Goal: Task Accomplishment & Management: Manage account settings

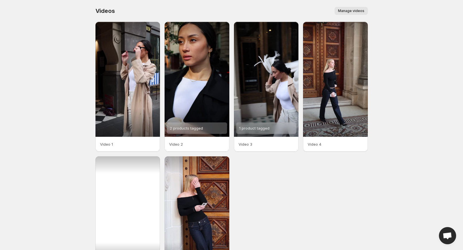
click at [126, 210] on div "2 products tagged" at bounding box center [127, 213] width 65 height 115
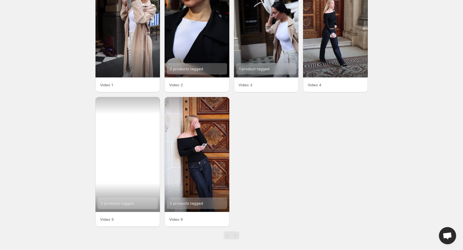
scroll to position [62, 0]
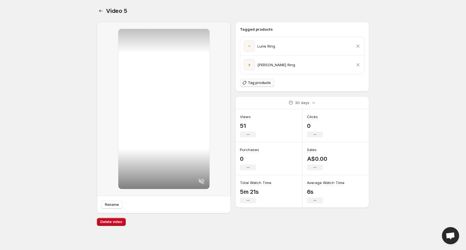
click at [254, 83] on span "Tag products" at bounding box center [259, 82] width 23 height 5
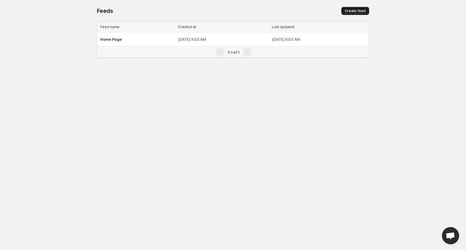
click at [359, 9] on span "Create feed" at bounding box center [355, 11] width 21 height 5
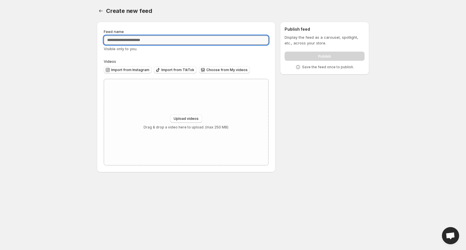
click at [157, 41] on input "Feed name" at bounding box center [186, 40] width 165 height 9
click at [225, 68] on span "Choose from My videos" at bounding box center [226, 70] width 41 height 5
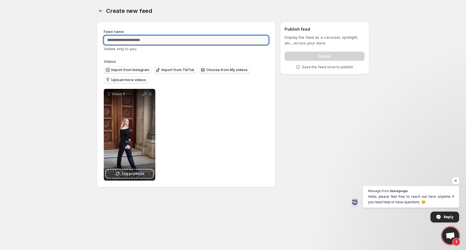
click at [148, 42] on input "Feed name" at bounding box center [186, 40] width 165 height 9
click at [215, 41] on input "Feed name" at bounding box center [186, 40] width 165 height 9
type input "**********"
click at [332, 92] on div "**********" at bounding box center [230, 105] width 277 height 177
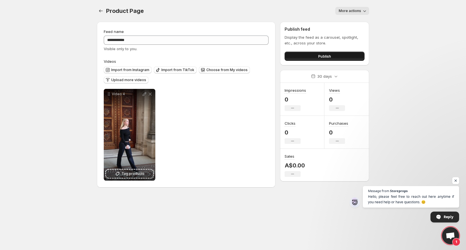
click at [318, 56] on span "Publish" at bounding box center [324, 56] width 13 height 6
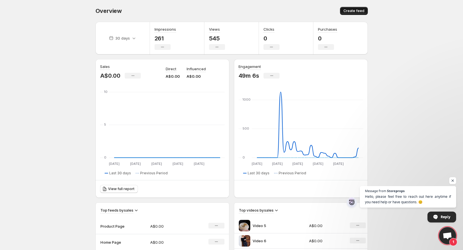
click at [348, 8] on button "Create feed" at bounding box center [354, 11] width 28 height 8
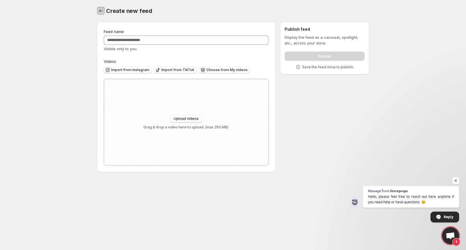
click at [100, 11] on icon "Settings" at bounding box center [101, 11] width 6 height 6
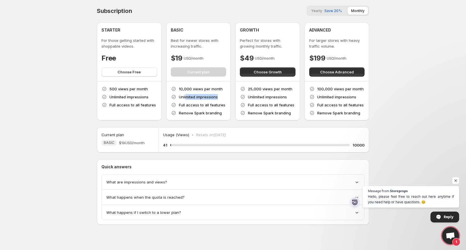
drag, startPoint x: 221, startPoint y: 97, endPoint x: 185, endPoint y: 97, distance: 35.8
click at [185, 97] on div "10,000 views per month Unlimited impressions Full access to all features Remove…" at bounding box center [199, 101] width 56 height 30
click at [319, 12] on span "Yearly" at bounding box center [316, 11] width 11 height 4
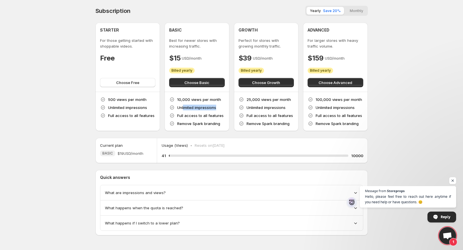
click at [354, 9] on button "Monthly" at bounding box center [356, 11] width 20 height 8
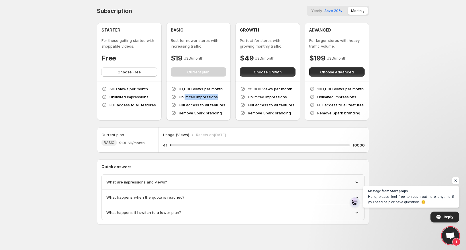
click at [337, 10] on span "Save 20%" at bounding box center [332, 11] width 17 height 4
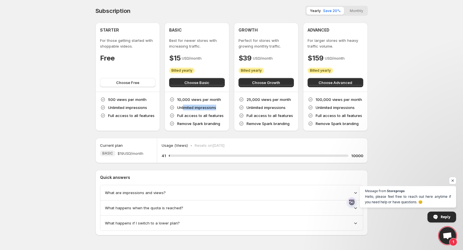
click at [354, 11] on button "Monthly" at bounding box center [356, 11] width 20 height 8
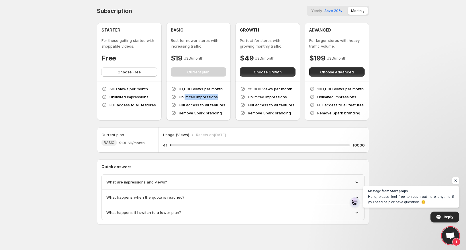
click at [326, 11] on span "Save 20%" at bounding box center [332, 11] width 17 height 4
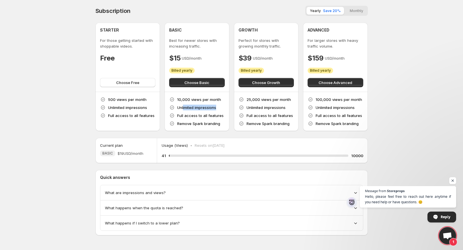
click at [357, 11] on button "Monthly" at bounding box center [356, 11] width 20 height 8
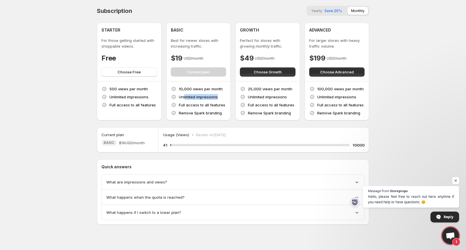
click at [335, 12] on span "Save 20%" at bounding box center [332, 11] width 17 height 4
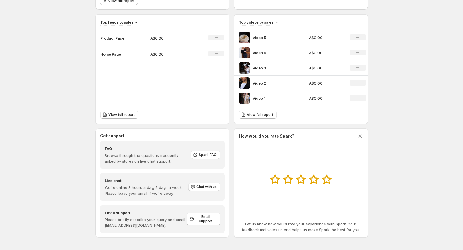
scroll to position [188, 0]
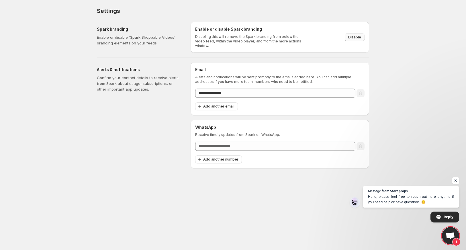
click at [357, 35] on span "Disable" at bounding box center [354, 37] width 13 height 5
